Goal: Task Accomplishment & Management: Complete application form

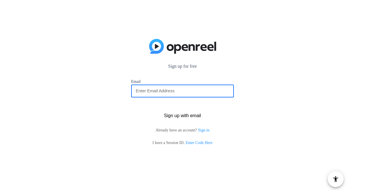
click at [190, 91] on input "email" at bounding box center [183, 90] width 94 height 7
click at [170, 89] on input "email" at bounding box center [183, 90] width 94 height 7
click at [153, 89] on input "endale" at bounding box center [183, 90] width 94 height 7
click at [160, 90] on input "endalebes" at bounding box center [183, 90] width 94 height 7
click at [167, 89] on input "endalebesh" at bounding box center [183, 90] width 94 height 7
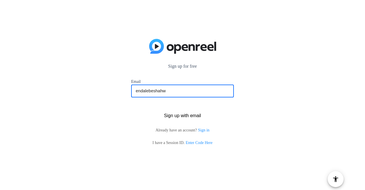
click at [181, 89] on input "endalebeshahw" at bounding box center [183, 90] width 94 height 7
click at [190, 89] on input "endalebeshahwred019" at bounding box center [183, 90] width 94 height 7
click at [195, 94] on input "endalebeshahwred019@g" at bounding box center [183, 90] width 94 height 7
click at [131, 109] on button "Sign up with email" at bounding box center [182, 115] width 103 height 13
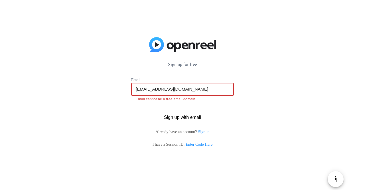
click at [210, 92] on input "[EMAIL_ADDRESS][DOMAIN_NAME]" at bounding box center [183, 89] width 94 height 7
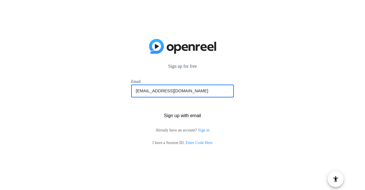
click at [131, 109] on button "Sign up with email" at bounding box center [182, 115] width 103 height 13
type input "e"
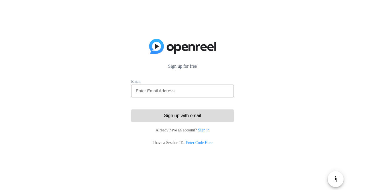
click at [188, 116] on span "Sign up with email" at bounding box center [182, 116] width 37 height 0
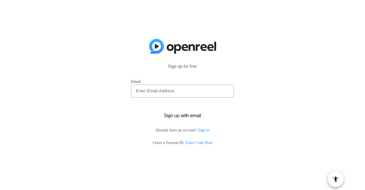
click at [204, 130] on link "Sign in" at bounding box center [203, 130] width 11 height 4
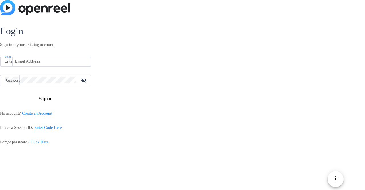
drag, startPoint x: 76, startPoint y: 61, endPoint x: 208, endPoint y: 103, distance: 138.2
click at [208, 103] on openreel-director-login-form "Login Sign into your existing account. Email Password visibility_off Sign in No…" at bounding box center [182, 86] width 365 height 122
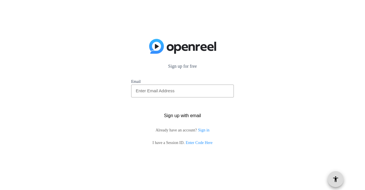
click at [341, 177] on span at bounding box center [336, 179] width 14 height 14
click at [340, 178] on span at bounding box center [336, 179] width 14 height 14
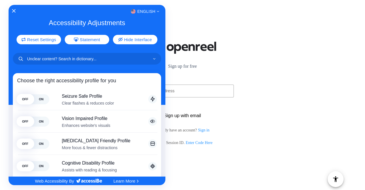
click at [17, 12] on div "English" at bounding box center [87, 11] width 157 height 7
click at [12, 11] on icon "Close Accessibility Interface" at bounding box center [14, 11] width 4 height 4
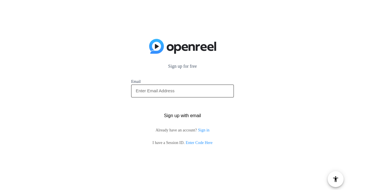
click at [191, 95] on div at bounding box center [183, 90] width 94 height 13
click at [175, 88] on input "endalebesgahw" at bounding box center [183, 90] width 94 height 7
type input "endalebesgahwred"
click at [131, 109] on button "Sign up with email" at bounding box center [182, 115] width 103 height 13
click at [193, 141] on link "Enter Code Here" at bounding box center [197, 142] width 27 height 4
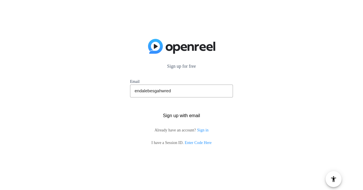
click at [193, 142] on link "Enter Code Here" at bounding box center [197, 142] width 27 height 4
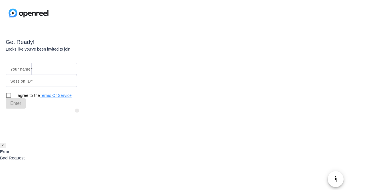
click at [193, 142] on div "× Error! Bad Request" at bounding box center [182, 151] width 365 height 19
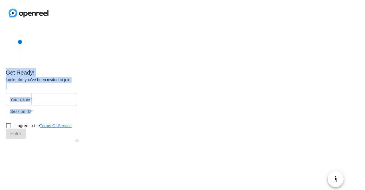
drag, startPoint x: 21, startPoint y: 41, endPoint x: 47, endPoint y: 106, distance: 70.7
click at [47, 106] on div "Get Ready! Looks like you've been invited to join Your name Session ID I agree …" at bounding box center [77, 83] width 143 height 111
click at [115, 58] on div "Get Ready! Looks like you've been invited to join Your name Session ID I agree …" at bounding box center [77, 98] width 143 height 81
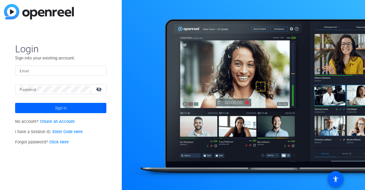
click at [63, 122] on link "Create an Account" at bounding box center [57, 121] width 35 height 5
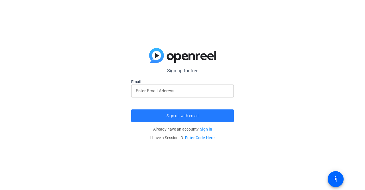
click at [212, 118] on span "submit" at bounding box center [182, 116] width 103 height 14
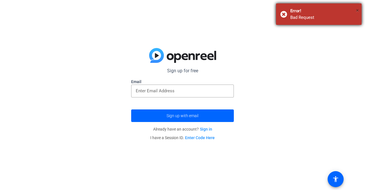
click at [358, 10] on span "×" at bounding box center [357, 10] width 3 height 7
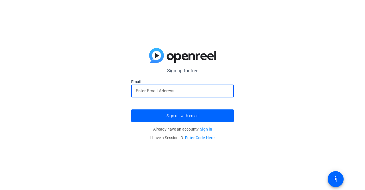
click at [175, 93] on input "email" at bounding box center [183, 90] width 94 height 7
type input "[EMAIL_ADDRESS][DOMAIN_NAME]"
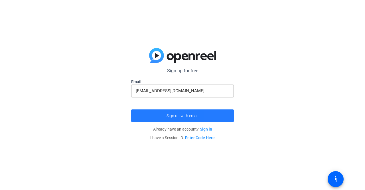
click at [217, 116] on span "submit" at bounding box center [182, 116] width 103 height 14
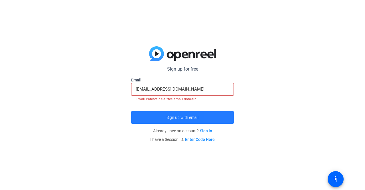
click at [217, 116] on span "submit" at bounding box center [182, 117] width 103 height 14
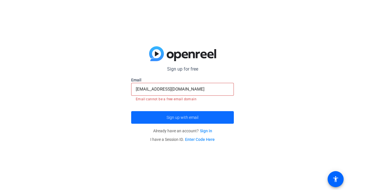
click at [217, 116] on span "submit" at bounding box center [182, 117] width 103 height 14
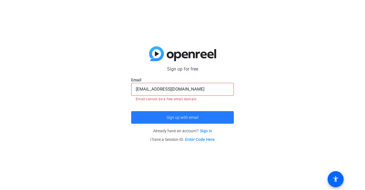
click at [217, 116] on span "submit" at bounding box center [182, 117] width 103 height 14
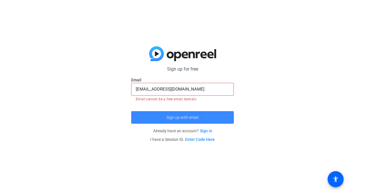
click at [217, 116] on span "submit" at bounding box center [182, 117] width 103 height 14
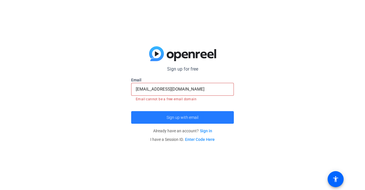
click at [217, 116] on span "submit" at bounding box center [182, 117] width 103 height 14
